Goal: Task Accomplishment & Management: Use online tool/utility

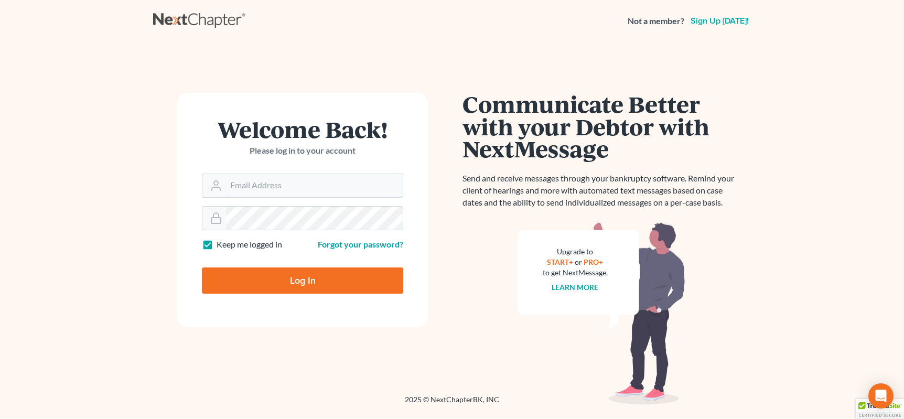
type input "reglaw425@gmail.com"
click at [268, 284] on input "Log In" at bounding box center [302, 280] width 201 height 26
type input "Thinking..."
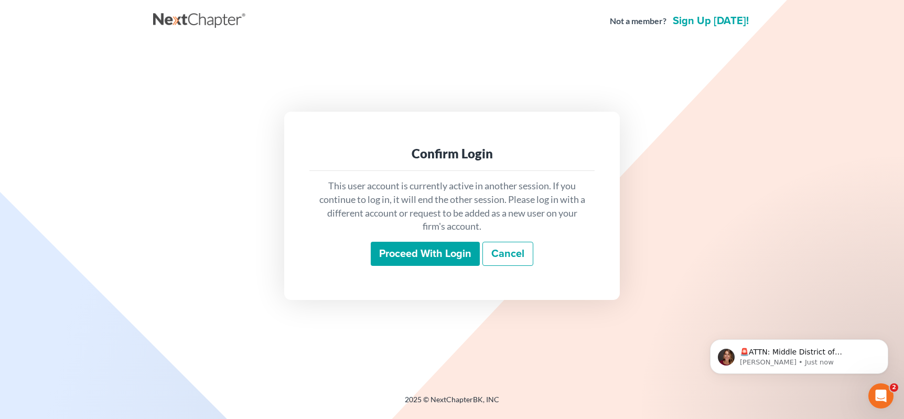
click at [419, 258] on input "Proceed with login" at bounding box center [425, 254] width 109 height 24
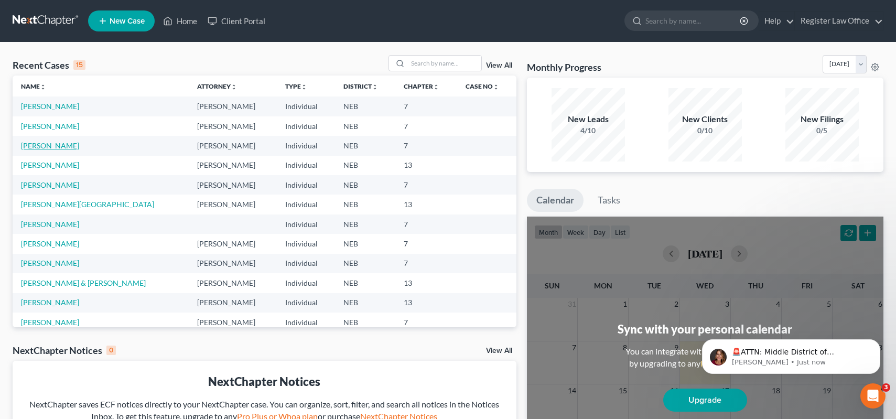
click at [49, 145] on link "[PERSON_NAME]" at bounding box center [50, 145] width 58 height 9
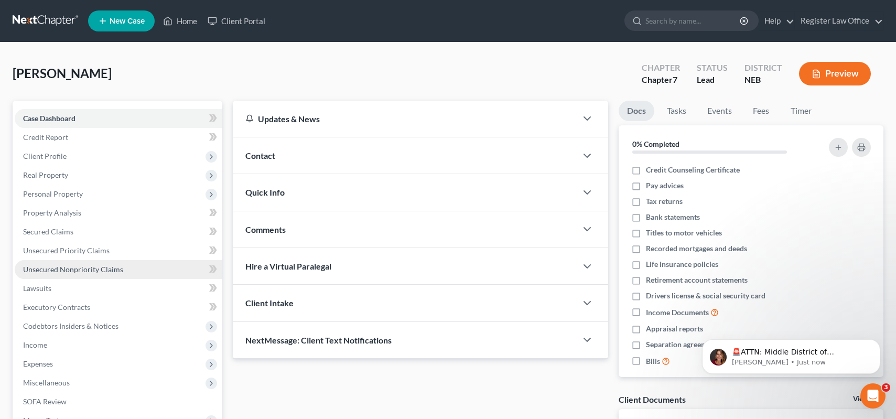
click at [58, 269] on span "Unsecured Nonpriority Claims" at bounding box center [73, 269] width 100 height 9
